Goal: Information Seeking & Learning: Learn about a topic

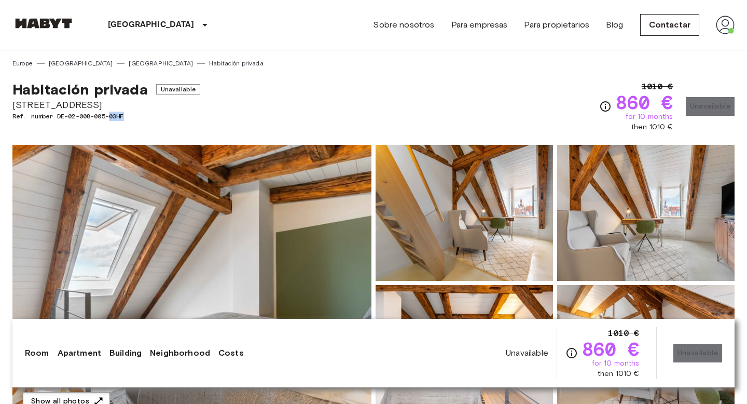
drag, startPoint x: 113, startPoint y: 117, endPoint x: 135, endPoint y: 117, distance: 22.3
click at [135, 117] on span "Ref. number DE-02-008-005-03HF" at bounding box center [106, 116] width 188 height 9
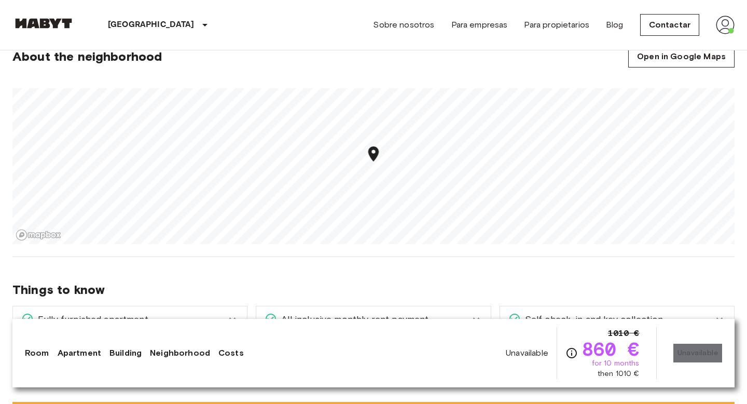
scroll to position [668, 0]
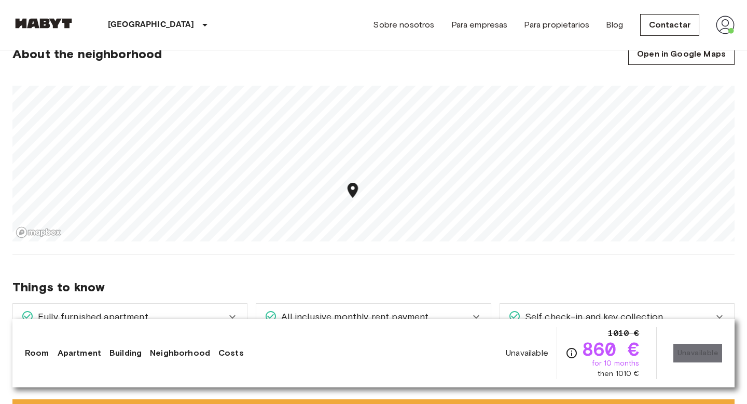
click at [354, 192] on icon "Map marker" at bounding box center [352, 190] width 10 height 15
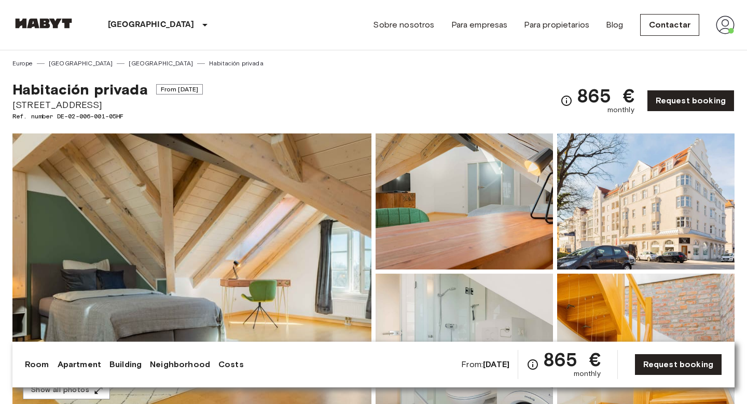
click at [85, 210] on img at bounding box center [191, 271] width 359 height 276
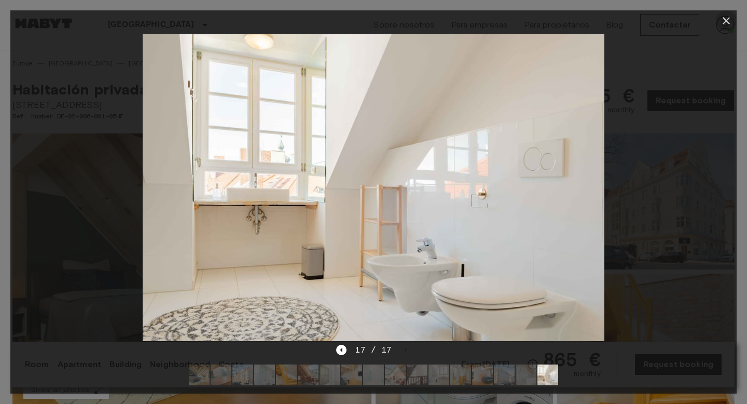
click at [722, 20] on icon "button" at bounding box center [726, 21] width 12 height 12
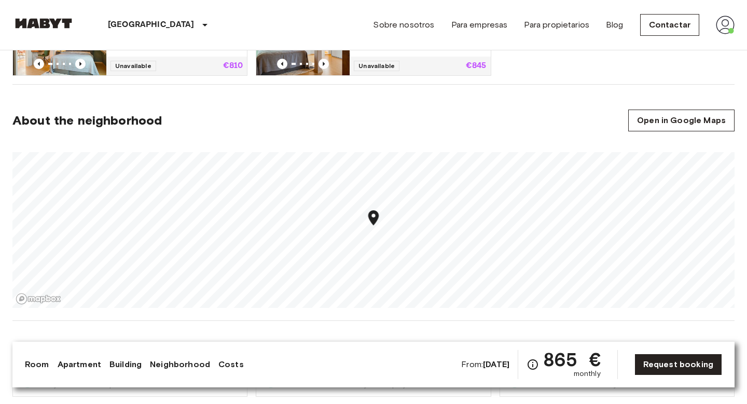
scroll to position [660, 0]
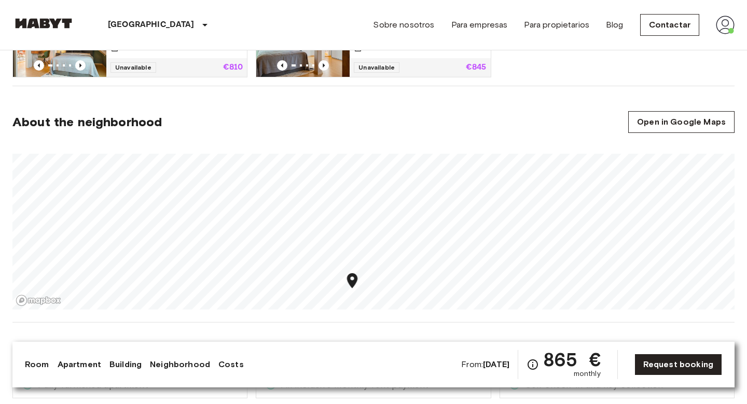
click at [408, 316] on section "About the neighborhood Open in Google Maps" at bounding box center [373, 204] width 722 height 236
